Goal: Transaction & Acquisition: Purchase product/service

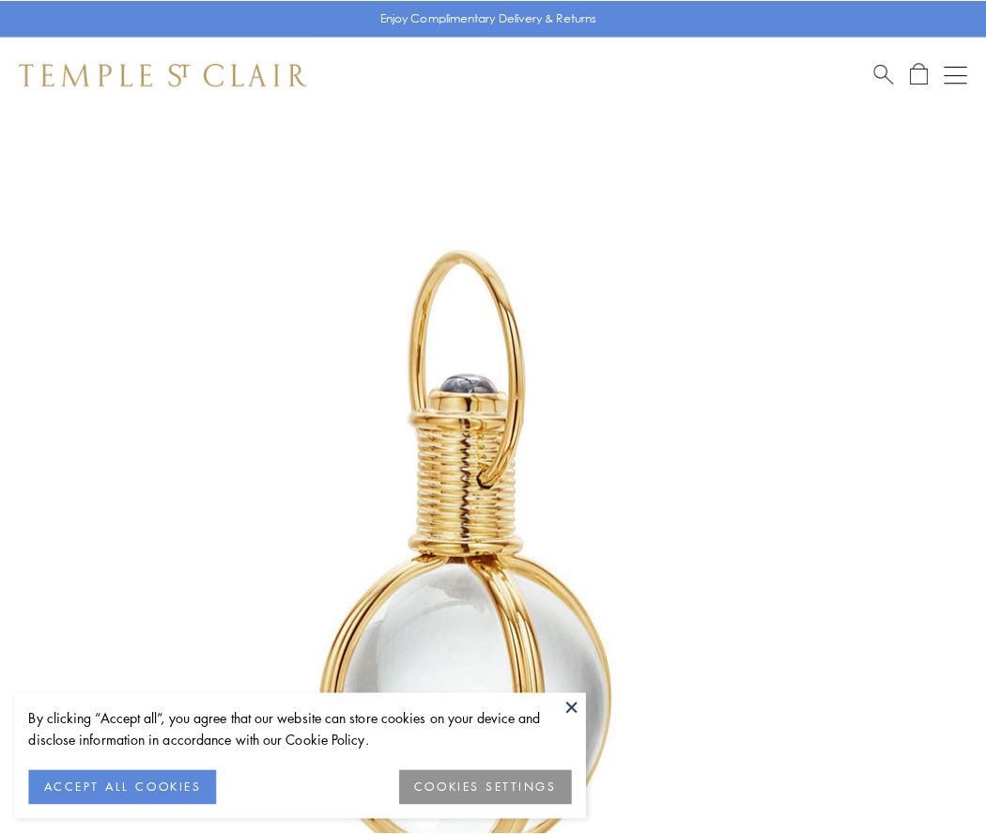
scroll to position [490, 0]
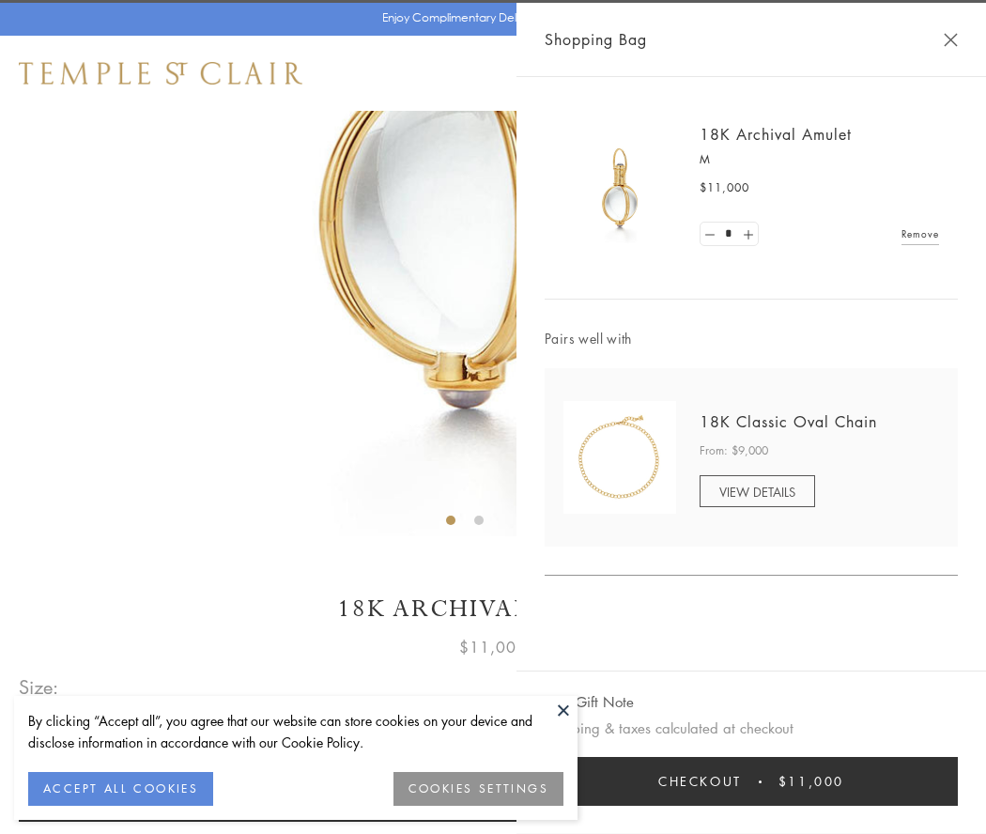
click at [751, 781] on button "Checkout $11,000" at bounding box center [751, 781] width 413 height 49
